Goal: Transaction & Acquisition: Purchase product/service

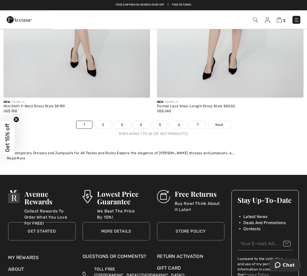
scroll to position [4576, 0]
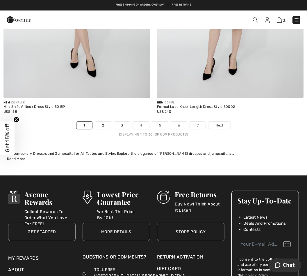
click at [105, 122] on link "2" at bounding box center [103, 125] width 16 height 8
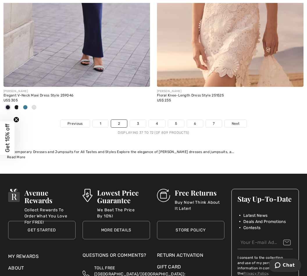
scroll to position [4510, 0]
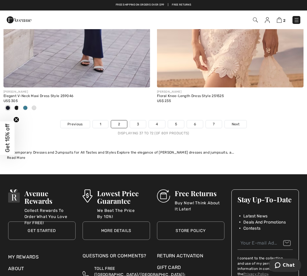
click at [139, 120] on link "3" at bounding box center [138, 124] width 16 height 8
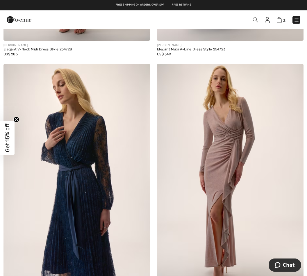
scroll to position [2535, 0]
click at [142, 72] on img at bounding box center [141, 72] width 5 height 5
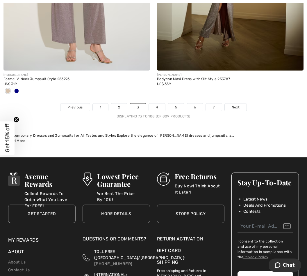
scroll to position [4518, 0]
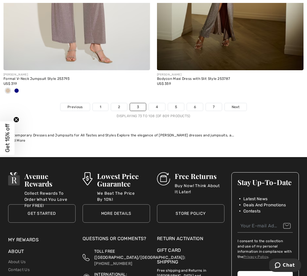
click at [160, 104] on link "4" at bounding box center [157, 107] width 16 height 8
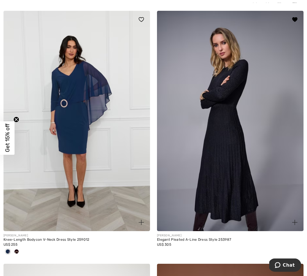
scroll to position [1091, 0]
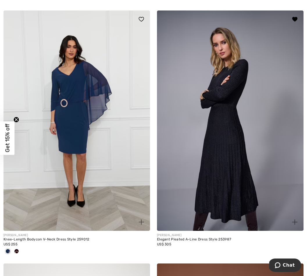
click at [215, 148] on img at bounding box center [230, 120] width 147 height 220
click at [224, 143] on img at bounding box center [230, 120] width 147 height 220
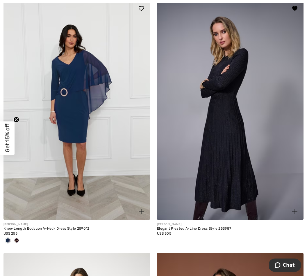
click at [224, 147] on img at bounding box center [230, 110] width 147 height 220
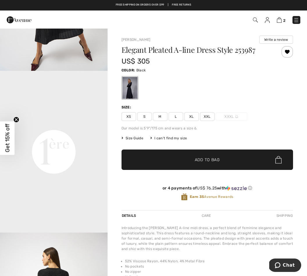
scroll to position [281, 0]
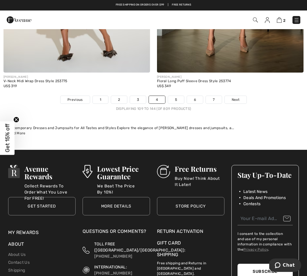
scroll to position [4554, 0]
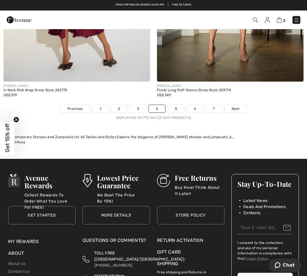
click at [176, 106] on link "5" at bounding box center [176, 109] width 16 height 8
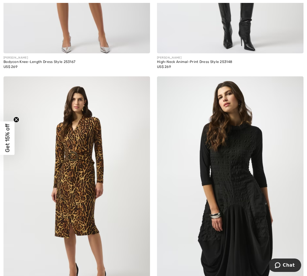
scroll to position [2513, 0]
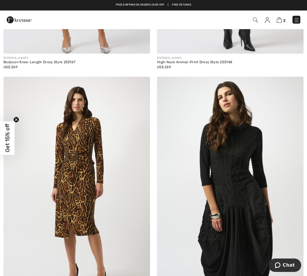
click at [293, 87] on span at bounding box center [295, 85] width 12 height 12
click at [290, 81] on span at bounding box center [295, 85] width 12 height 12
click at [297, 83] on img at bounding box center [295, 85] width 5 height 5
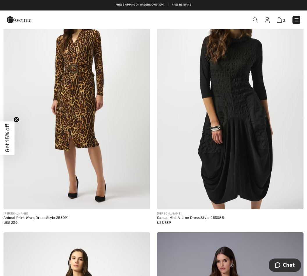
scroll to position [2599, 0]
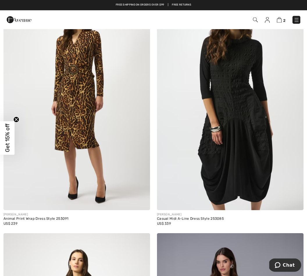
click at [243, 125] on img at bounding box center [230, 100] width 147 height 220
click at [246, 134] on img at bounding box center [230, 100] width 147 height 220
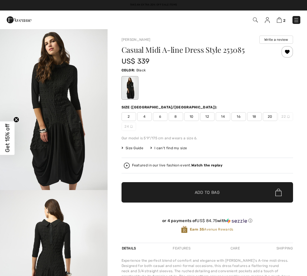
checkbox input "true"
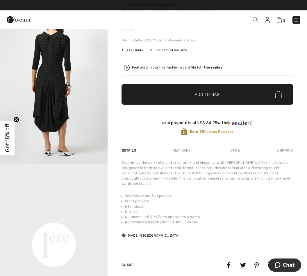
scroll to position [80, 0]
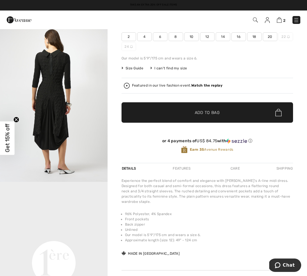
click at [187, 115] on span "✔ Added to Bag" at bounding box center [199, 112] width 36 height 6
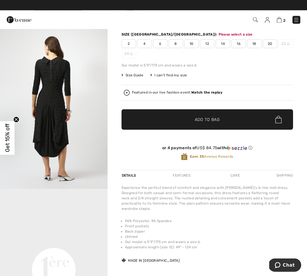
scroll to position [63, 0]
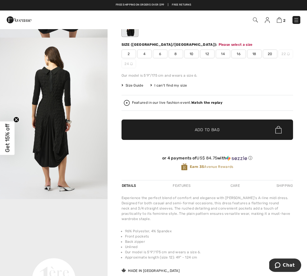
click at [225, 51] on span "14" at bounding box center [223, 53] width 15 height 9
click at [204, 133] on span "✔ Added to Bag Add to Bag" at bounding box center [208, 129] width 172 height 20
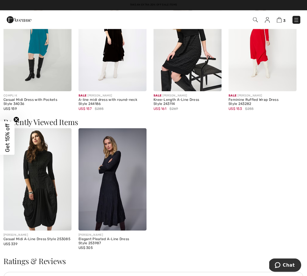
scroll to position [558, 0]
click at [105, 55] on img at bounding box center [113, 40] width 68 height 102
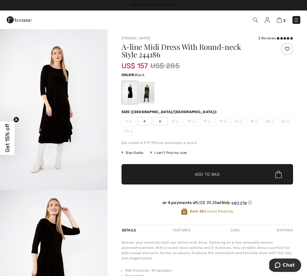
click at [147, 89] on div at bounding box center [146, 92] width 15 height 22
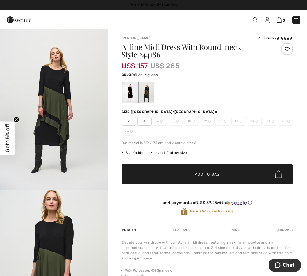
click at [126, 87] on div at bounding box center [129, 92] width 15 height 22
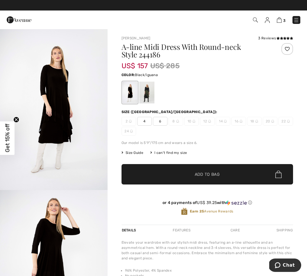
click at [141, 92] on div at bounding box center [146, 92] width 15 height 22
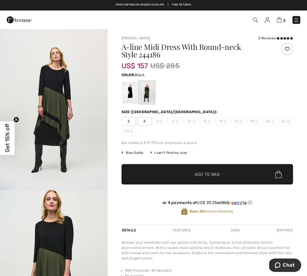
click at [123, 90] on div at bounding box center [129, 92] width 15 height 22
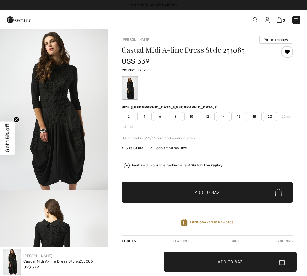
checkbox input "true"
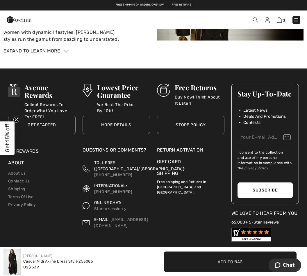
scroll to position [914, 0]
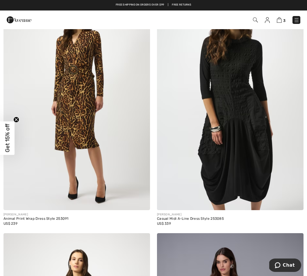
click at [282, 19] on img at bounding box center [279, 20] width 5 height 6
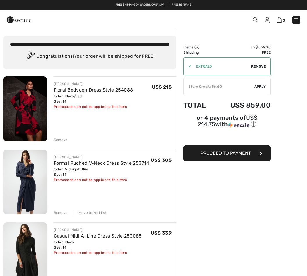
click at [26, 105] on img at bounding box center [24, 108] width 43 height 65
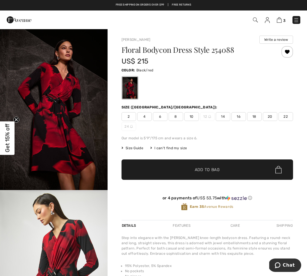
click at [278, 18] on img at bounding box center [279, 20] width 5 height 6
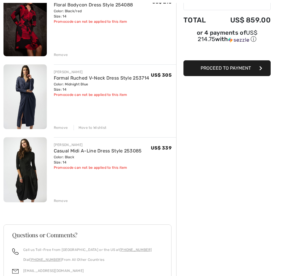
scroll to position [104, 0]
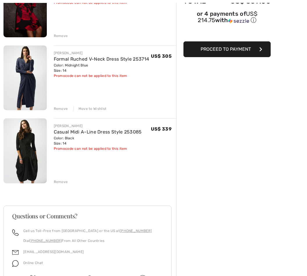
click at [26, 69] on img at bounding box center [24, 77] width 43 height 65
